Goal: Transaction & Acquisition: Obtain resource

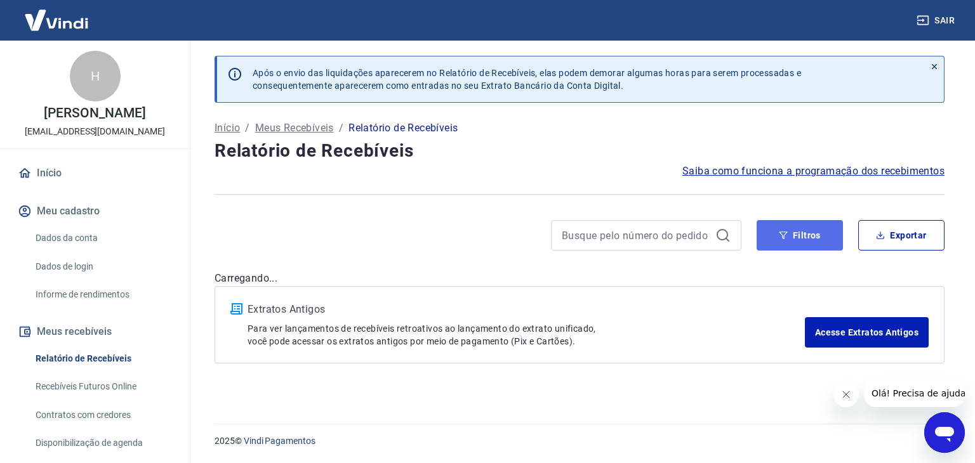
click at [820, 249] on button "Filtros" at bounding box center [799, 235] width 86 height 30
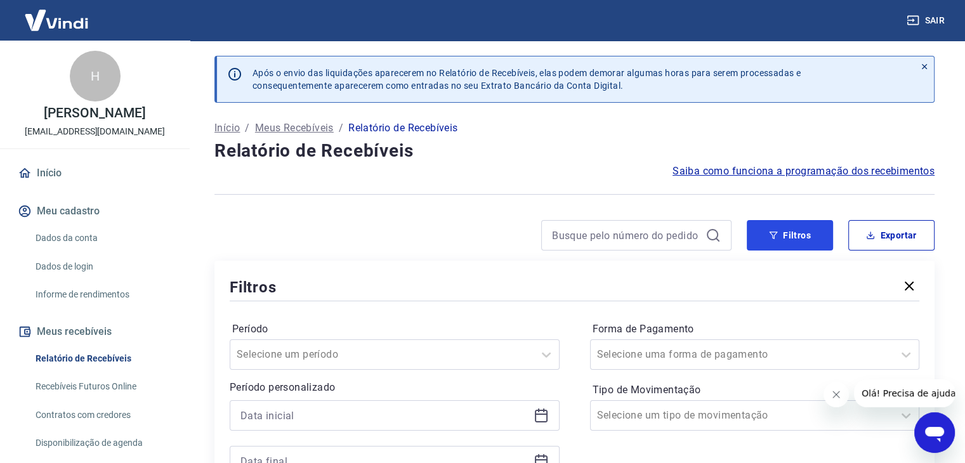
scroll to position [127, 0]
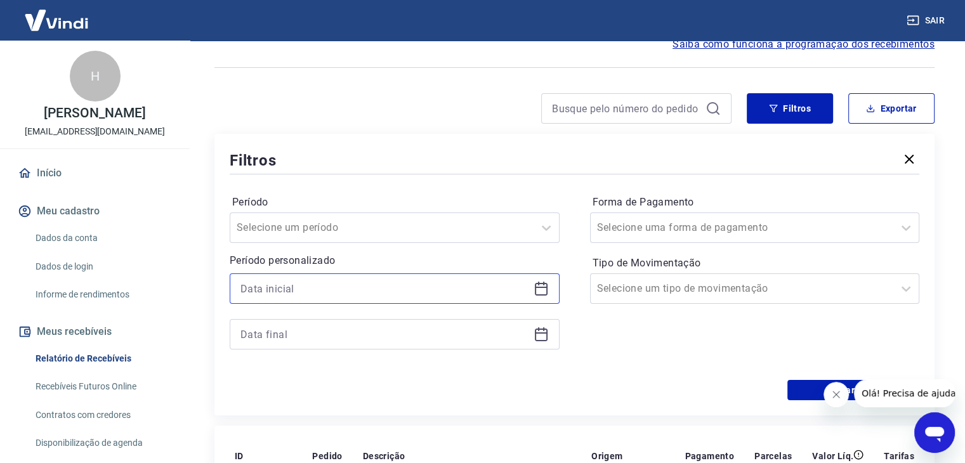
click at [292, 289] on input at bounding box center [385, 288] width 288 height 19
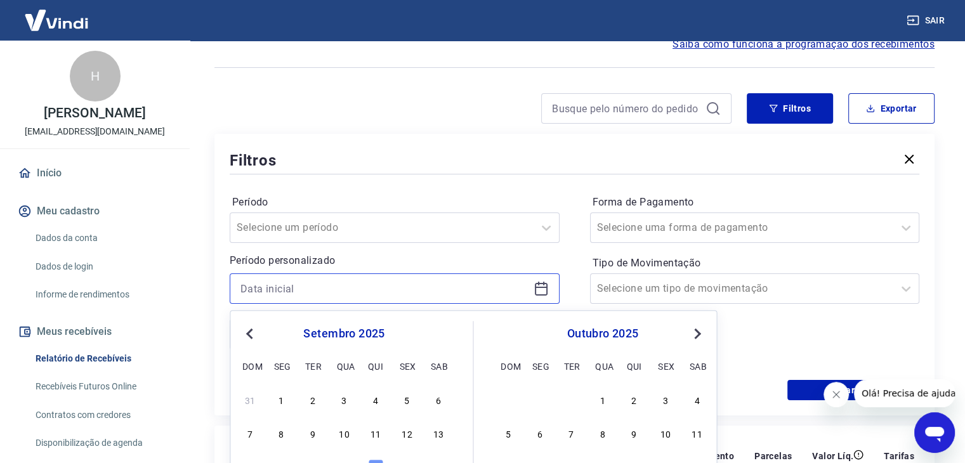
scroll to position [254, 0]
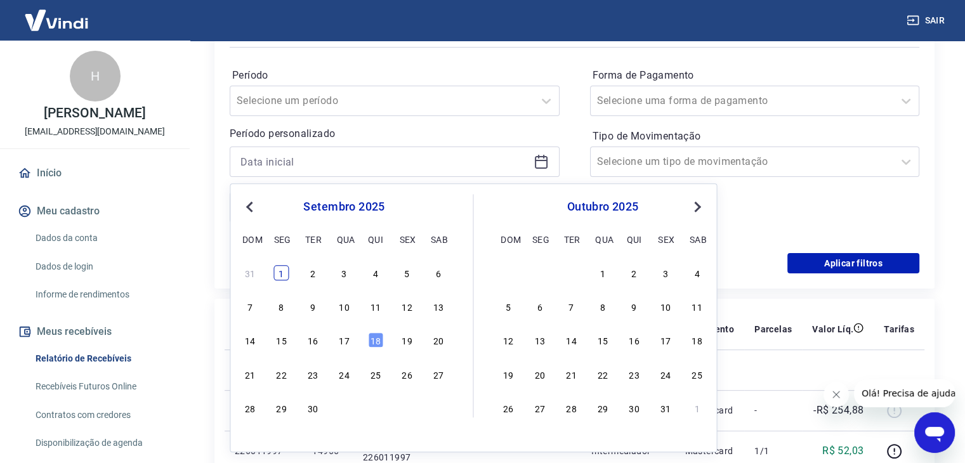
click at [282, 280] on div "1" at bounding box center [281, 272] width 15 height 15
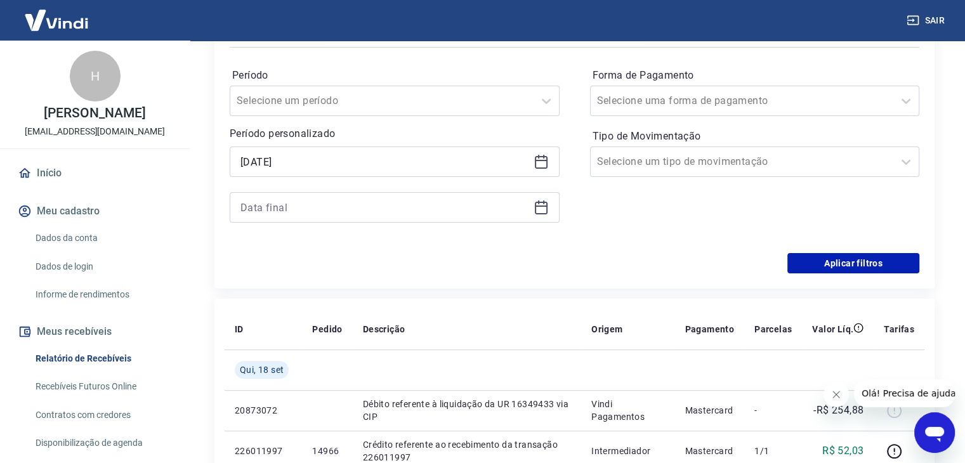
type input "[DATE]"
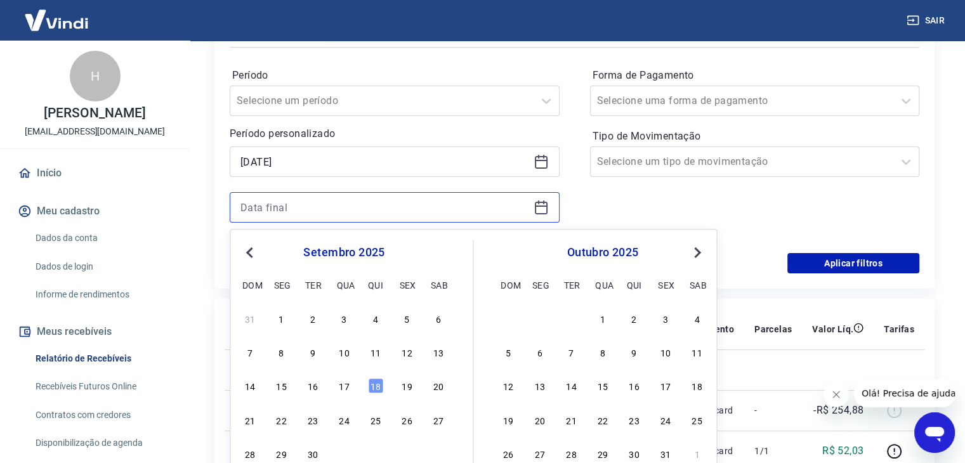
click at [301, 198] on input at bounding box center [385, 207] width 288 height 19
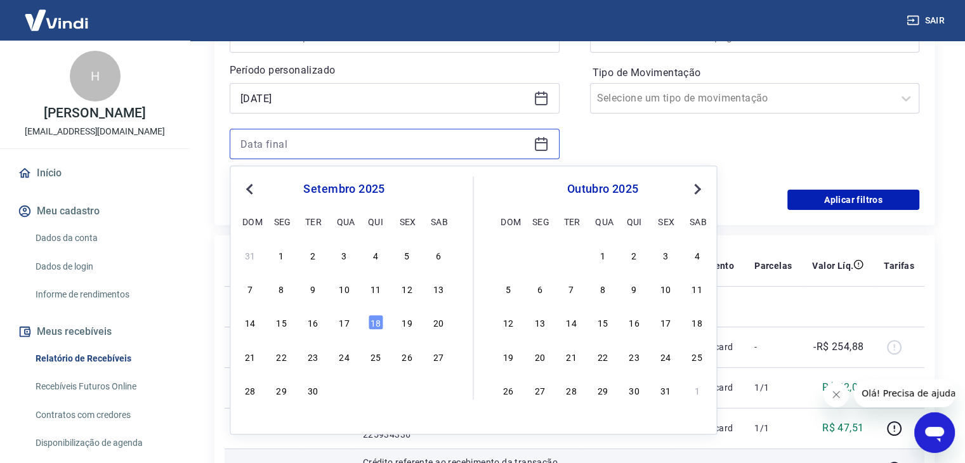
scroll to position [444, 0]
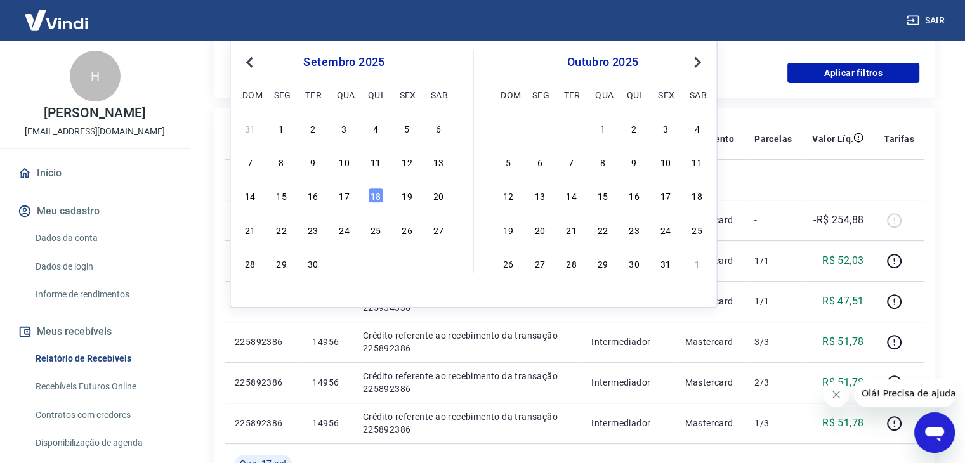
click at [315, 272] on div "Previous Month Next Month [DATE] dom seg ter qua qui sex sab 31 1 2 3 4 5 6 7 8…" at bounding box center [473, 173] width 487 height 269
click at [315, 267] on div "30" at bounding box center [312, 263] width 15 height 15
type input "[DATE]"
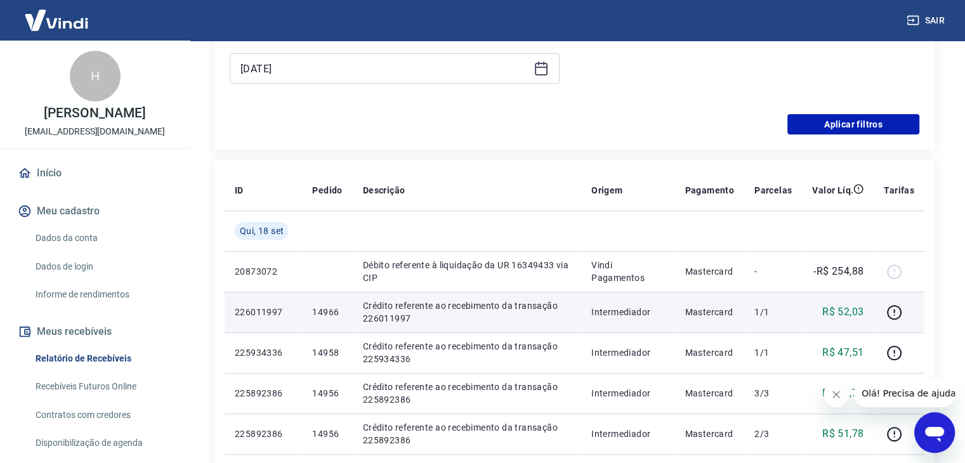
scroll to position [317, 0]
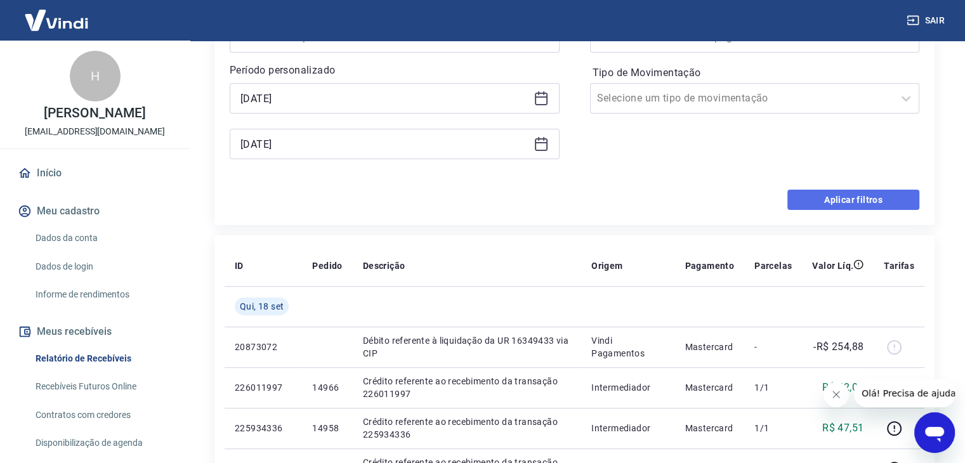
click at [822, 193] on button "Aplicar filtros" at bounding box center [853, 200] width 132 height 20
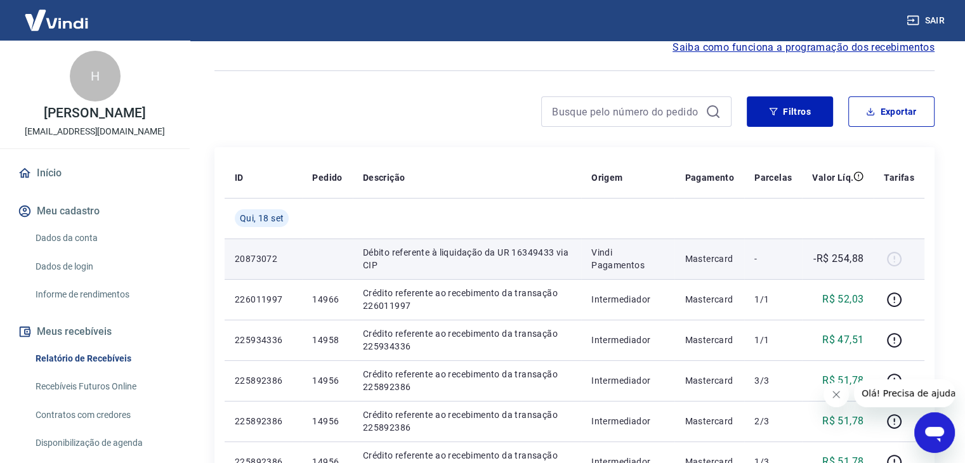
scroll to position [63, 0]
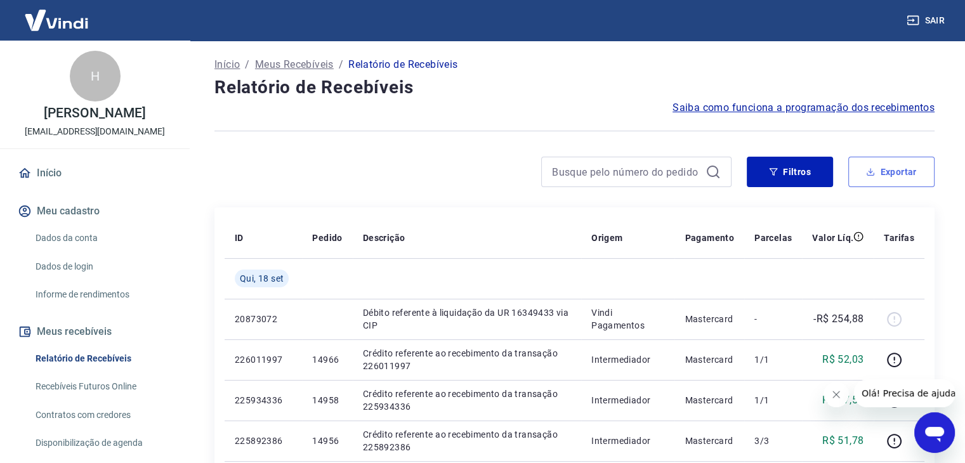
click at [886, 181] on button "Exportar" at bounding box center [891, 172] width 86 height 30
type input "[DATE]"
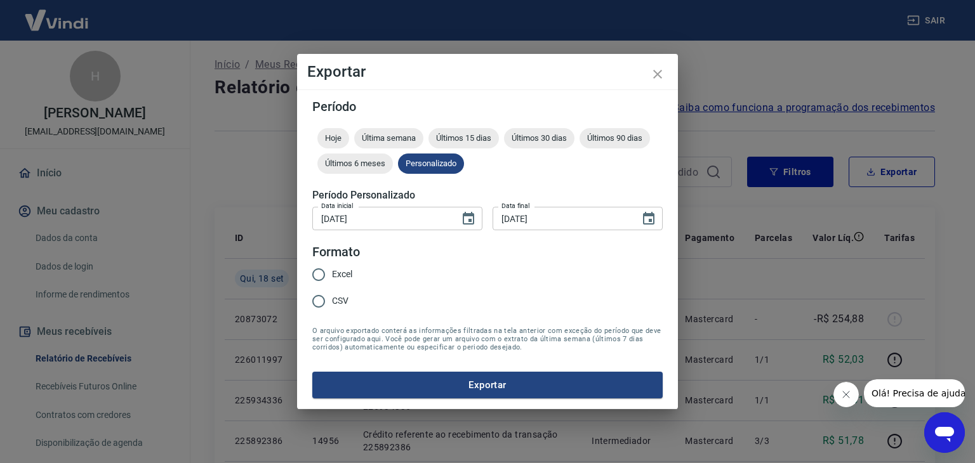
click at [341, 277] on span "Excel" at bounding box center [342, 274] width 20 height 13
click at [332, 277] on input "Excel" at bounding box center [318, 274] width 27 height 27
radio input "true"
click at [427, 391] on button "Exportar" at bounding box center [487, 385] width 350 height 27
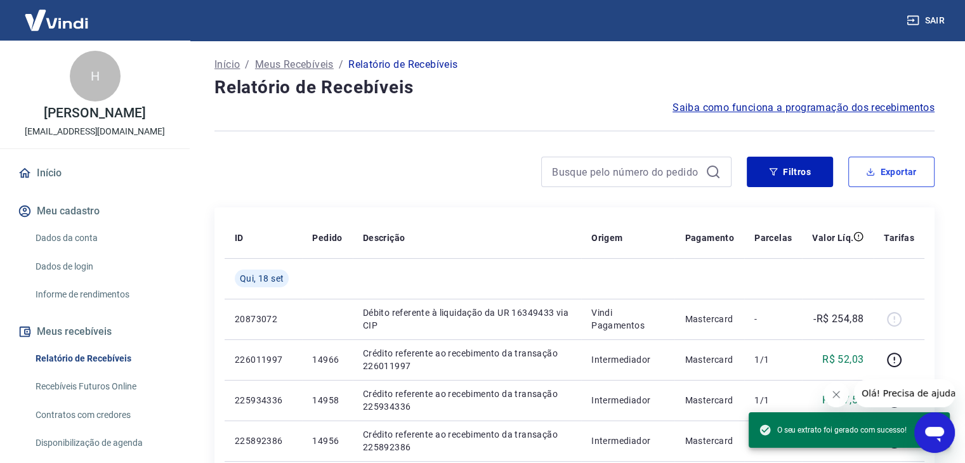
scroll to position [212, 0]
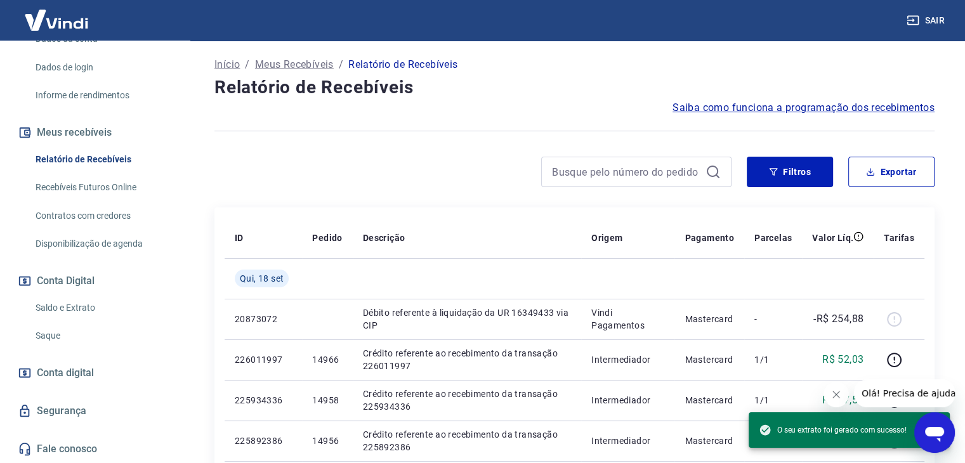
click at [92, 308] on link "Saldo e Extrato" at bounding box center [102, 308] width 144 height 26
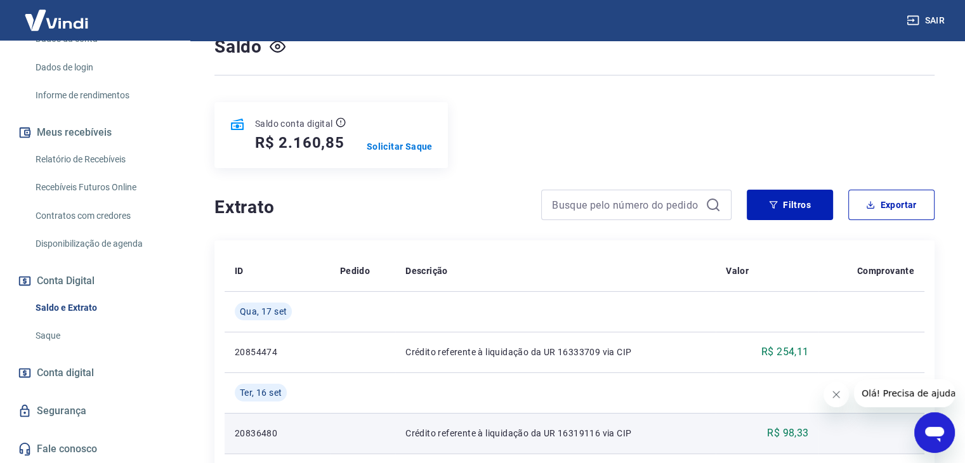
scroll to position [63, 0]
